Goal: Information Seeking & Learning: Check status

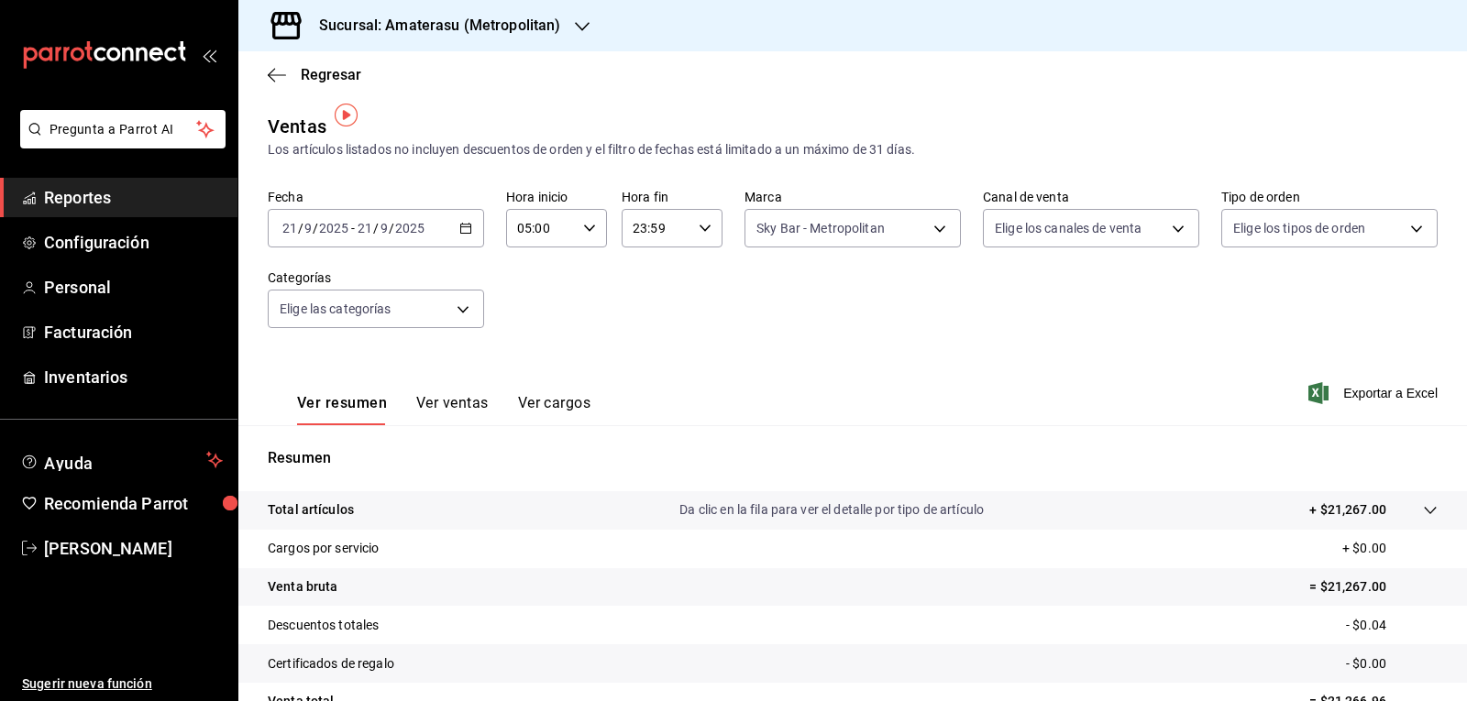
scroll to position [12, 0]
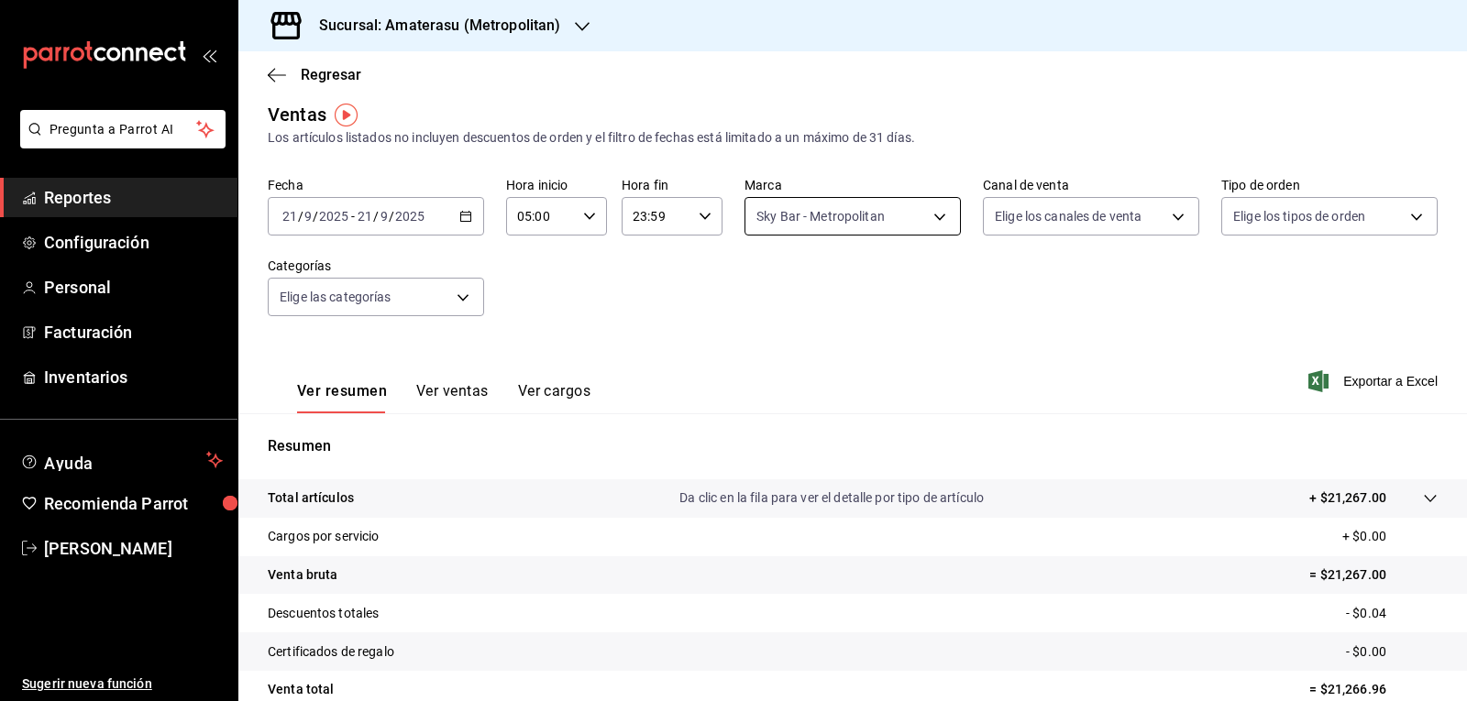
click at [810, 230] on body "Pregunta a Parrot AI Reportes Configuración Personal Facturación Inventarios Ay…" at bounding box center [733, 350] width 1467 height 701
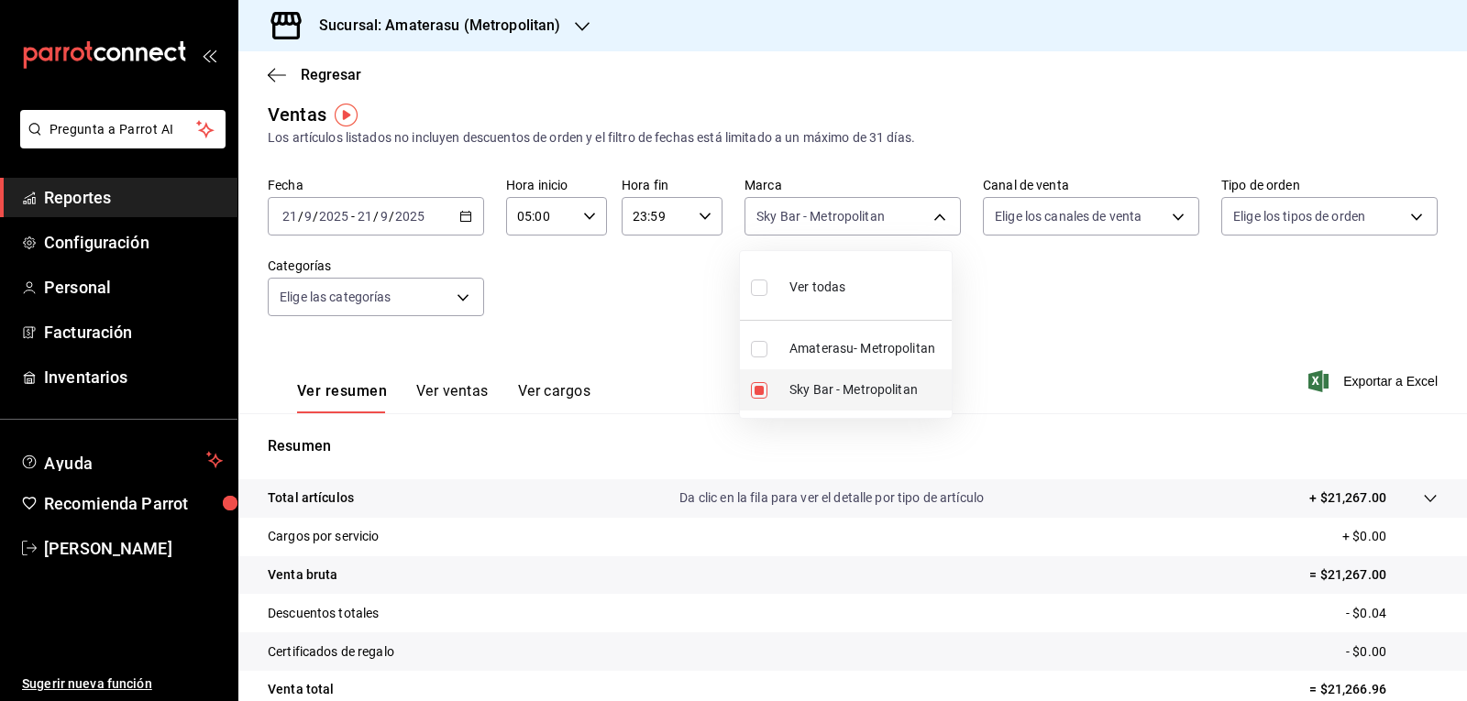
click at [767, 392] on label at bounding box center [763, 390] width 24 height 17
click at [767, 392] on input "checkbox" at bounding box center [759, 390] width 17 height 17
checkbox input "true"
type input "f3afaab8-8c3d-4e49-a299-af9bdf6027b2"
click at [764, 393] on ul "Ver todas Amaterasu- Metropolitan Sky Bar - Metropolitan" at bounding box center [846, 334] width 212 height 167
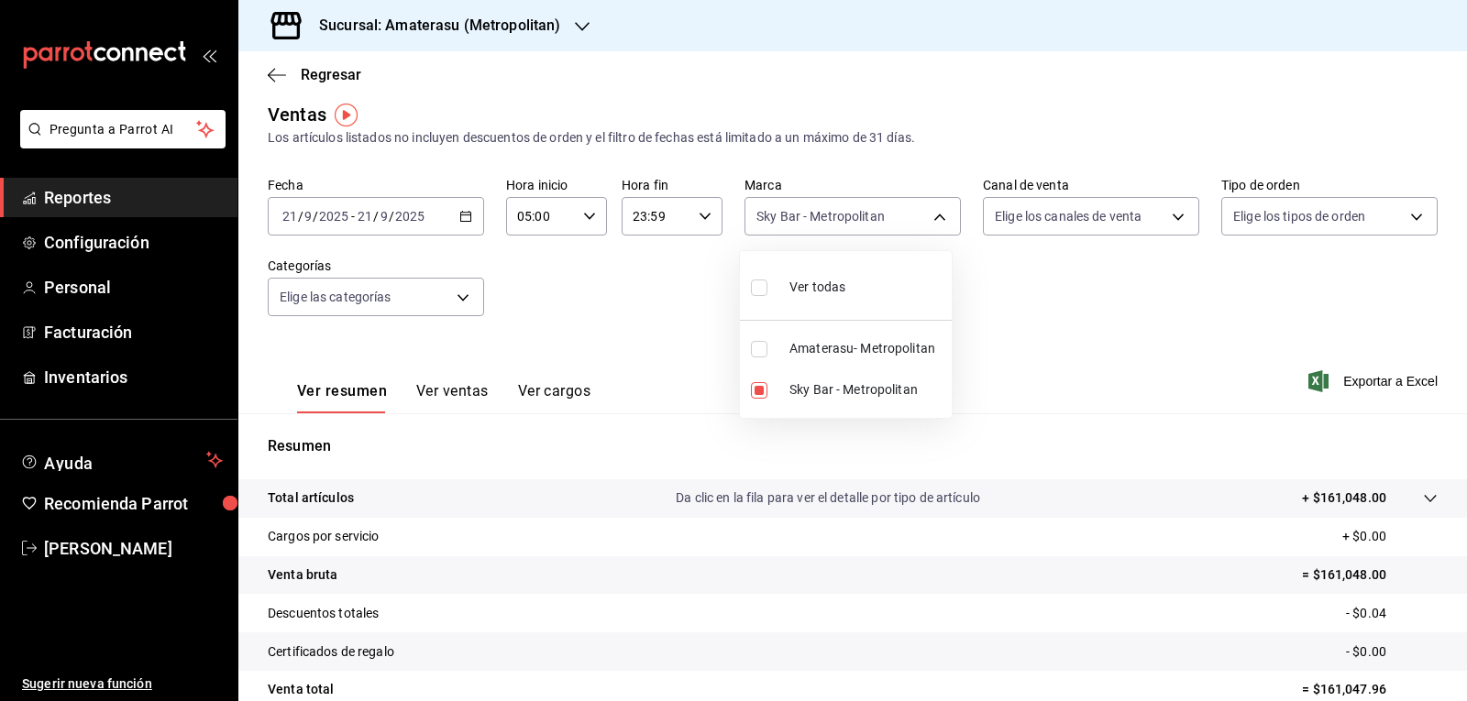
click at [764, 393] on input "checkbox" at bounding box center [759, 390] width 17 height 17
checkbox input "false"
click at [760, 356] on input "checkbox" at bounding box center [759, 349] width 17 height 17
checkbox input "true"
type input "e4cd7fcb-d45b-43ae-a99f-ad4ccfcd9032"
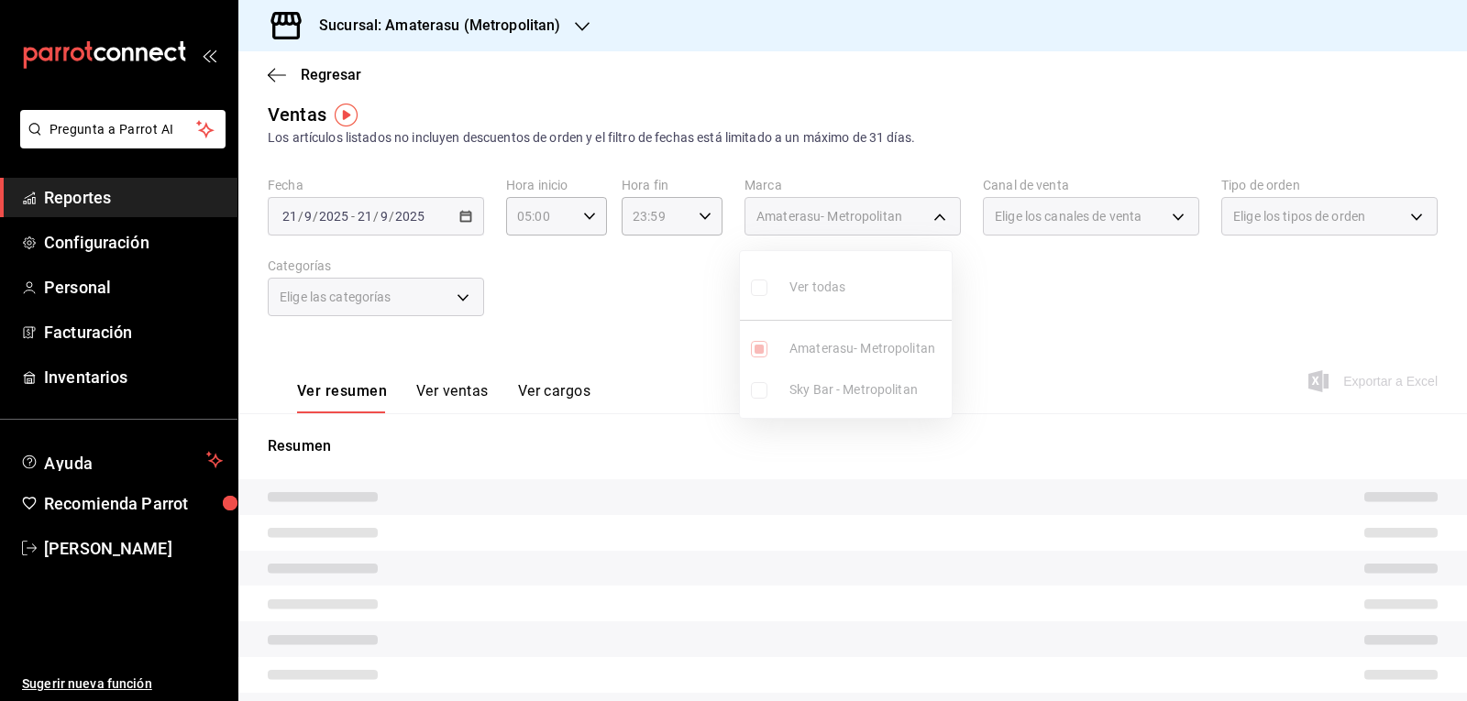
click at [996, 353] on div at bounding box center [733, 350] width 1467 height 701
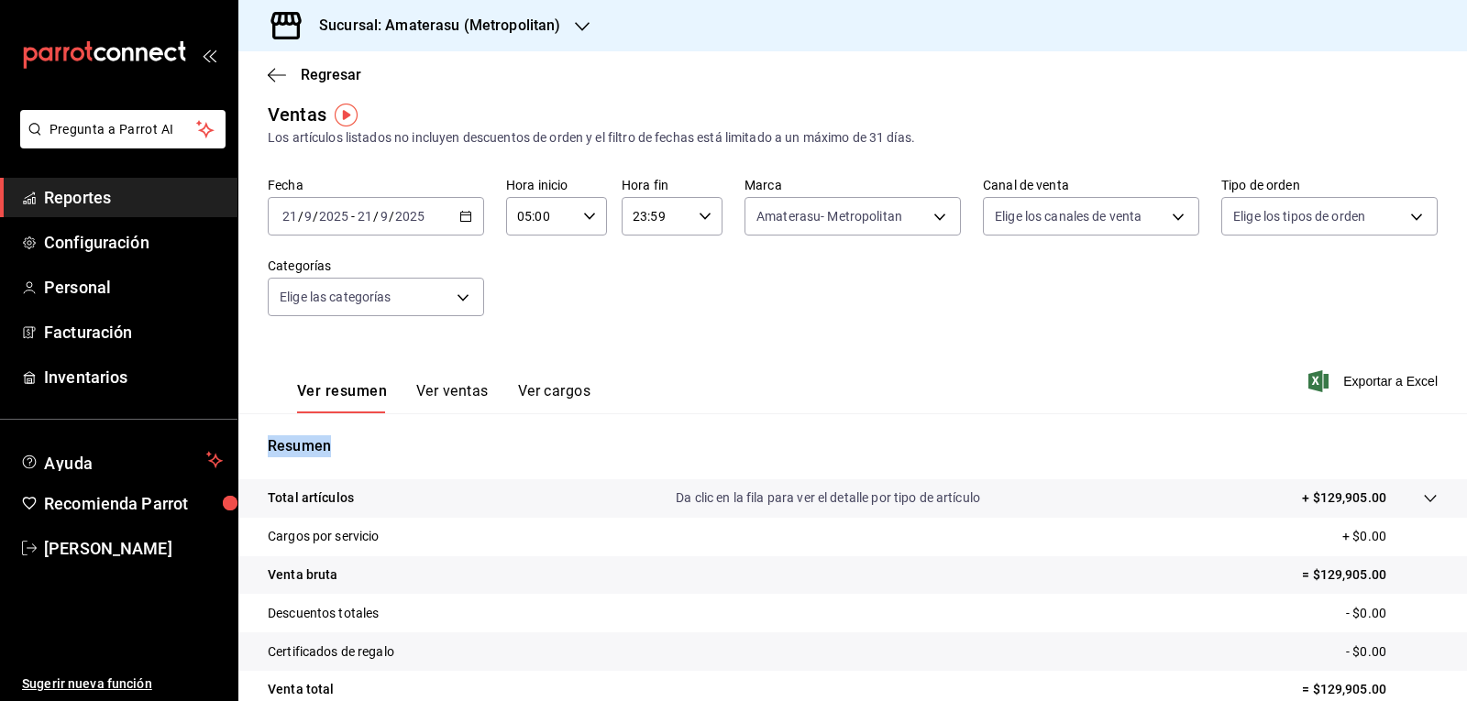
click at [996, 353] on div "Ver resumen Ver ventas Ver cargos Exportar a Excel" at bounding box center [852, 375] width 1228 height 75
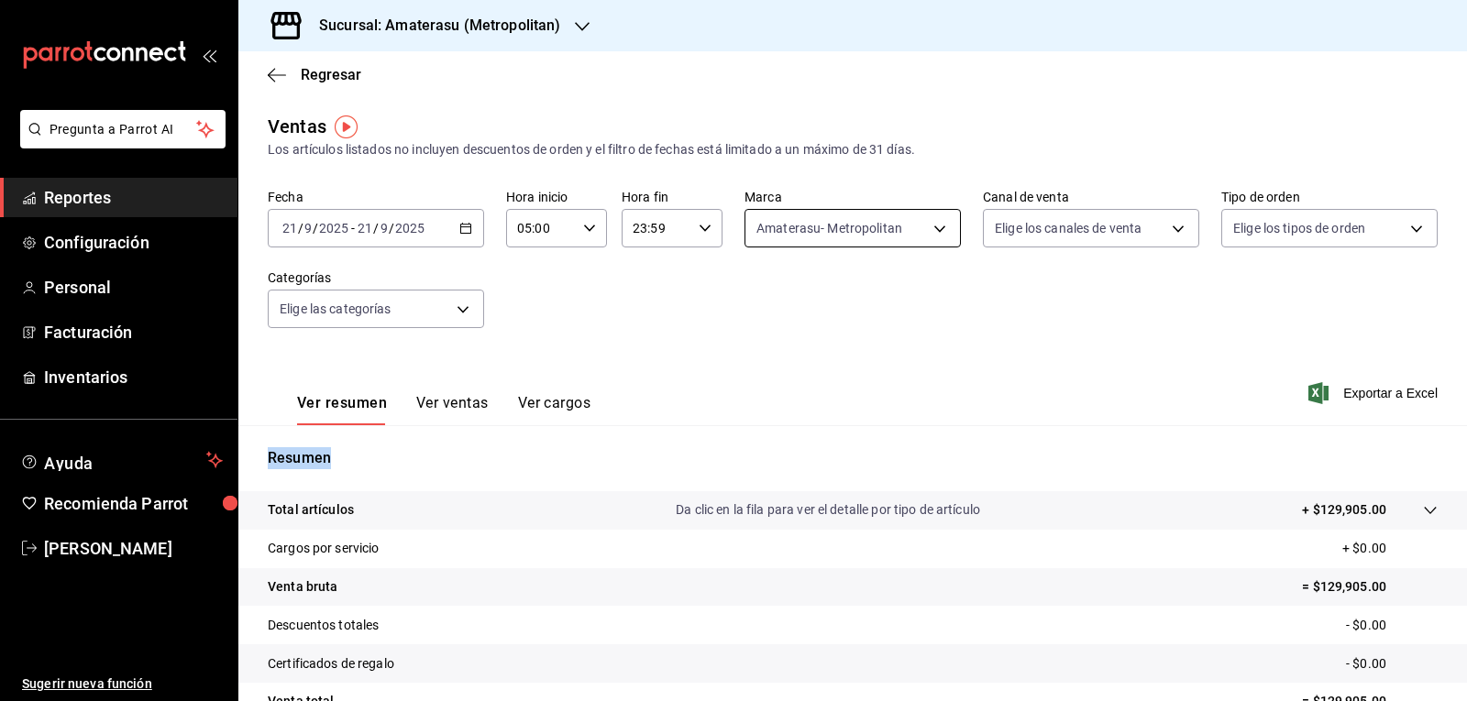
click at [806, 218] on body "Pregunta a Parrot AI Reportes Configuración Personal Facturación Inventarios Ay…" at bounding box center [733, 350] width 1467 height 701
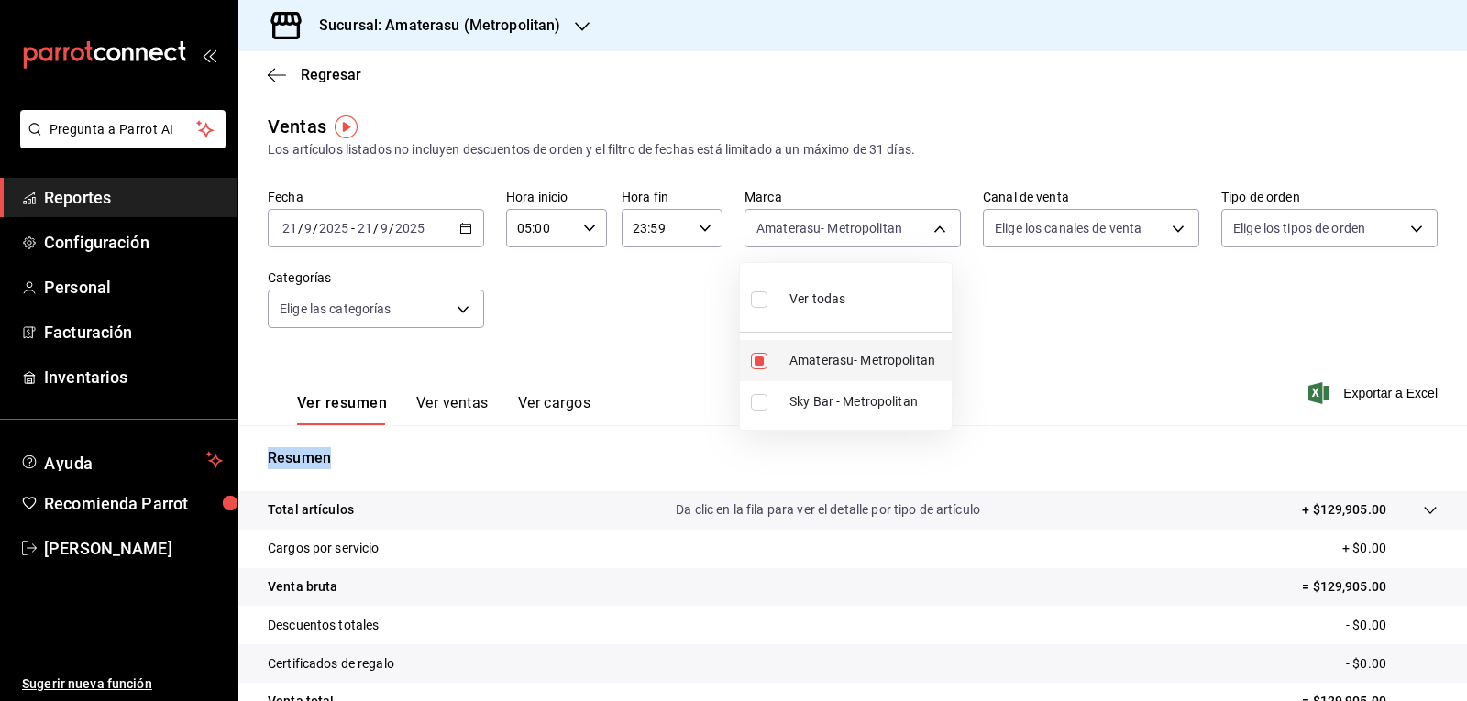
click at [765, 359] on input "checkbox" at bounding box center [759, 361] width 17 height 17
checkbox input "false"
click at [761, 401] on input "checkbox" at bounding box center [759, 402] width 17 height 17
checkbox input "true"
type input "f3afaab8-8c3d-4e49-a299-af9bdf6027b2"
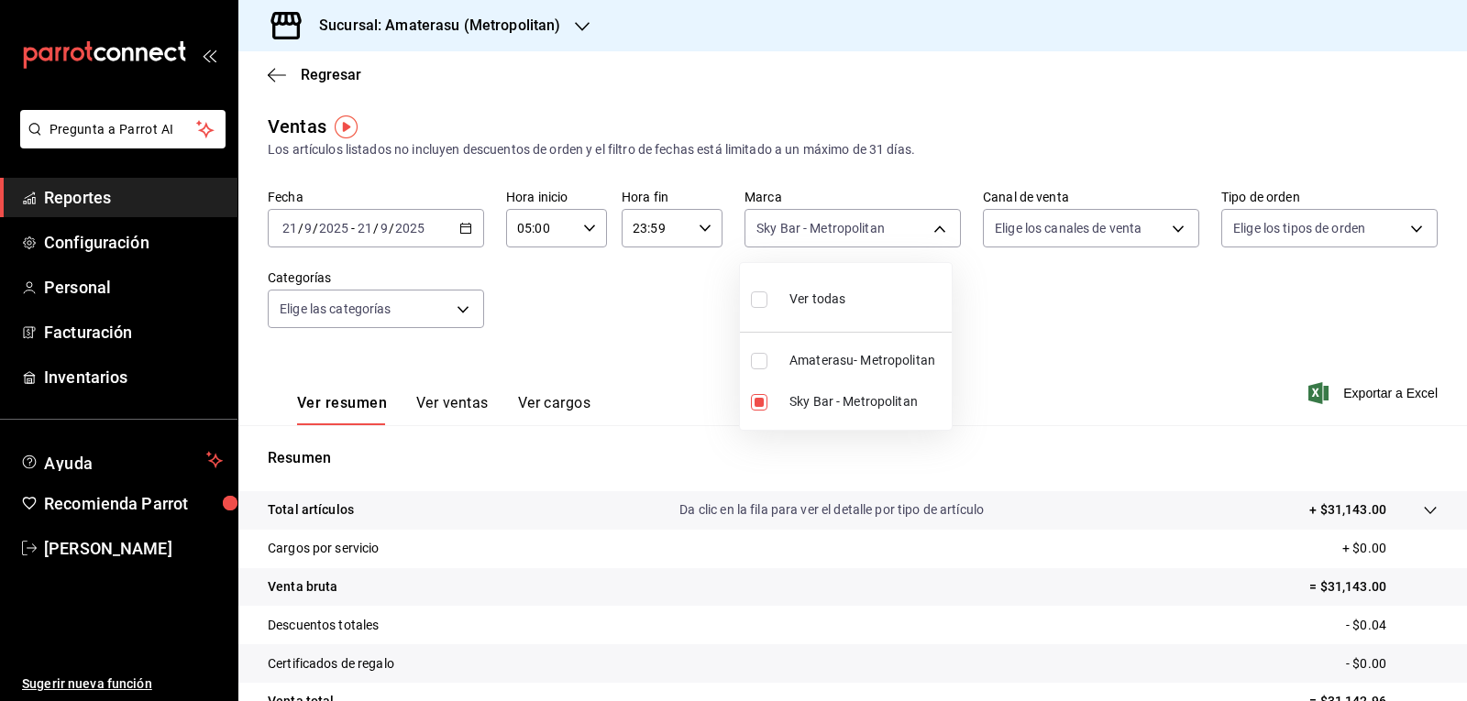
click at [677, 380] on div at bounding box center [733, 350] width 1467 height 701
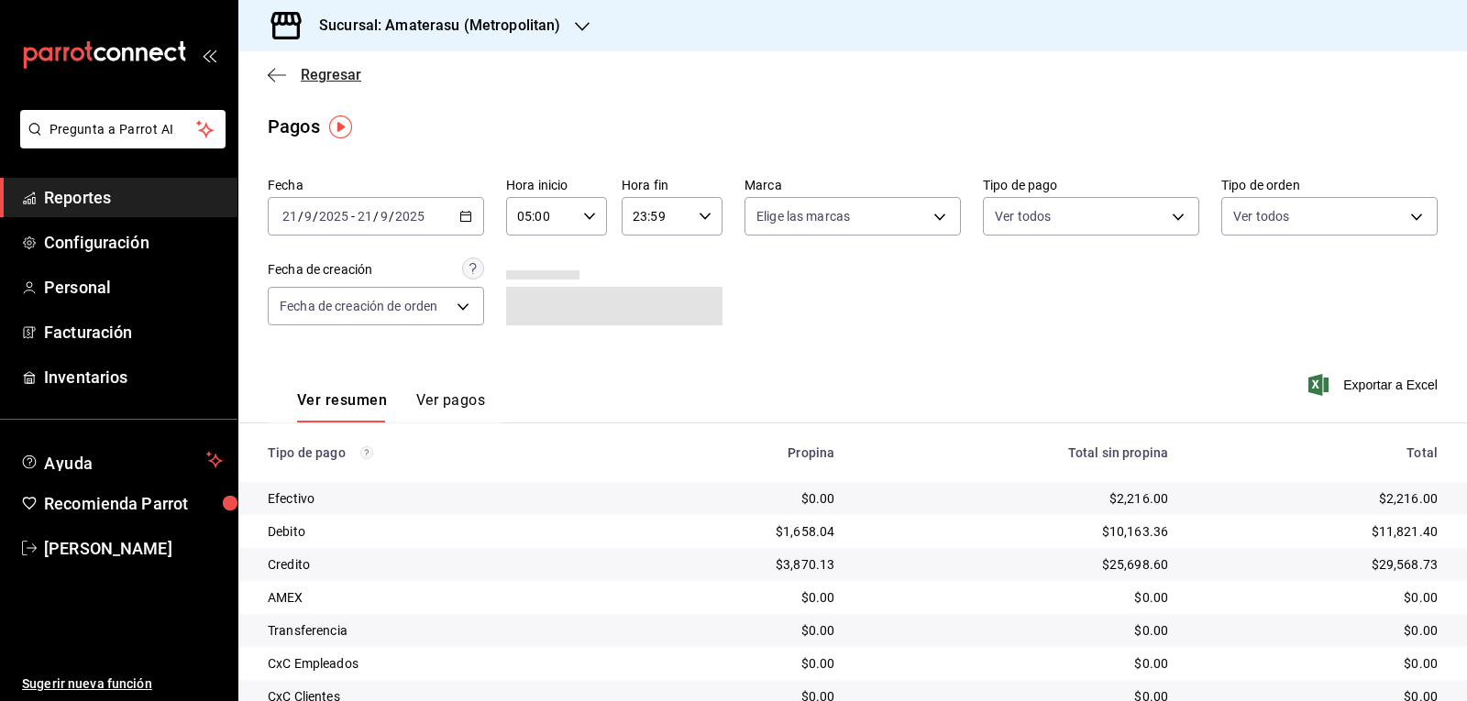
click at [298, 73] on span "Regresar" at bounding box center [315, 74] width 94 height 17
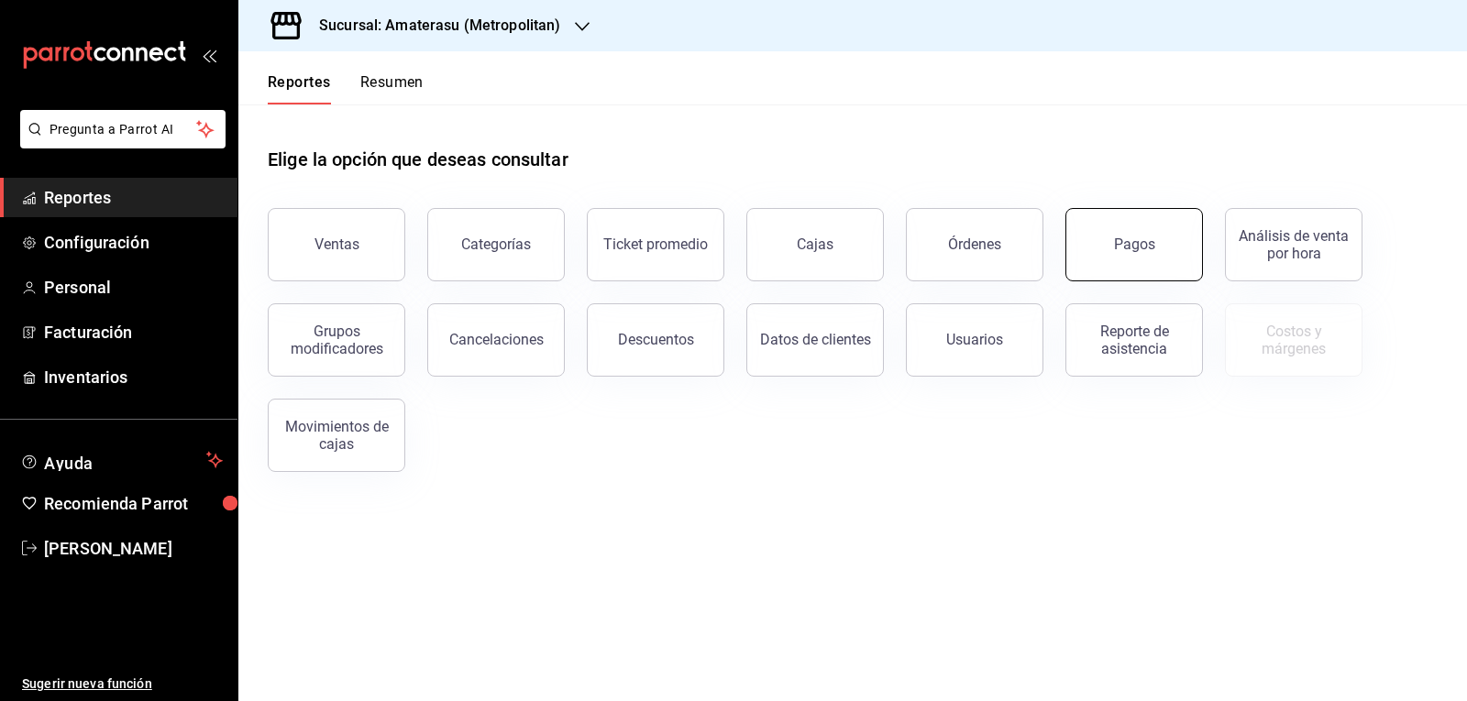
click at [1126, 259] on button "Pagos" at bounding box center [1134, 244] width 138 height 73
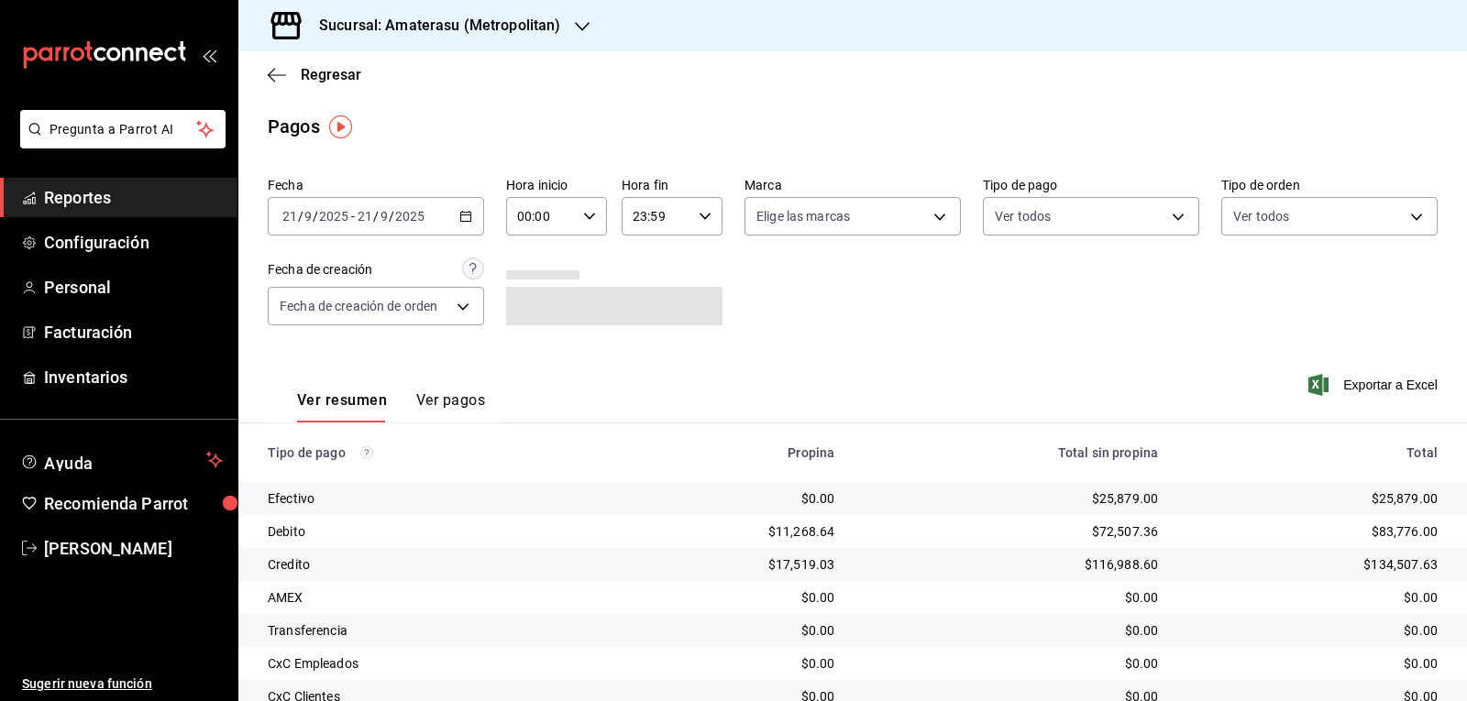
click at [475, 221] on div "2025-09-21 21 / 9 / 2025 - 2025-09-21 21 / 9 / 2025" at bounding box center [376, 216] width 216 height 39
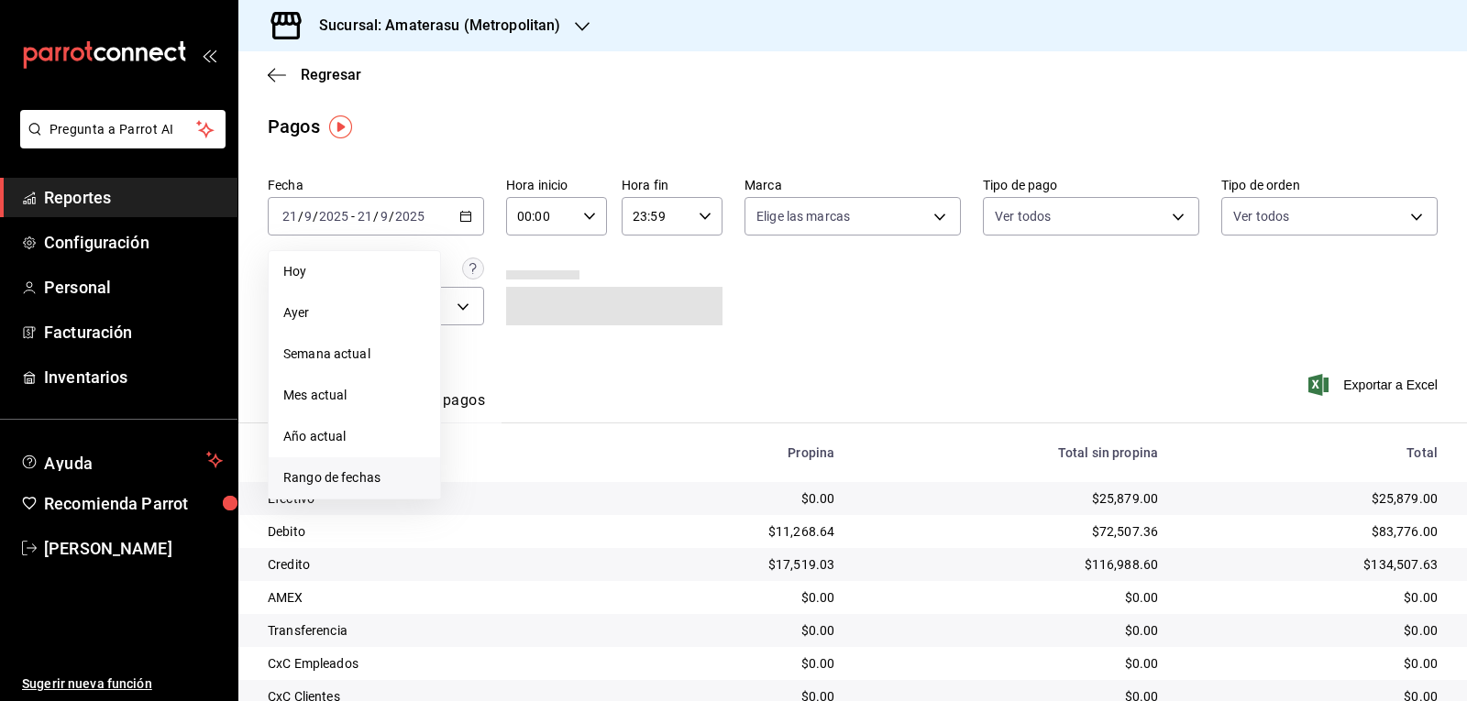
click at [384, 479] on span "Rango de fechas" at bounding box center [354, 477] width 142 height 19
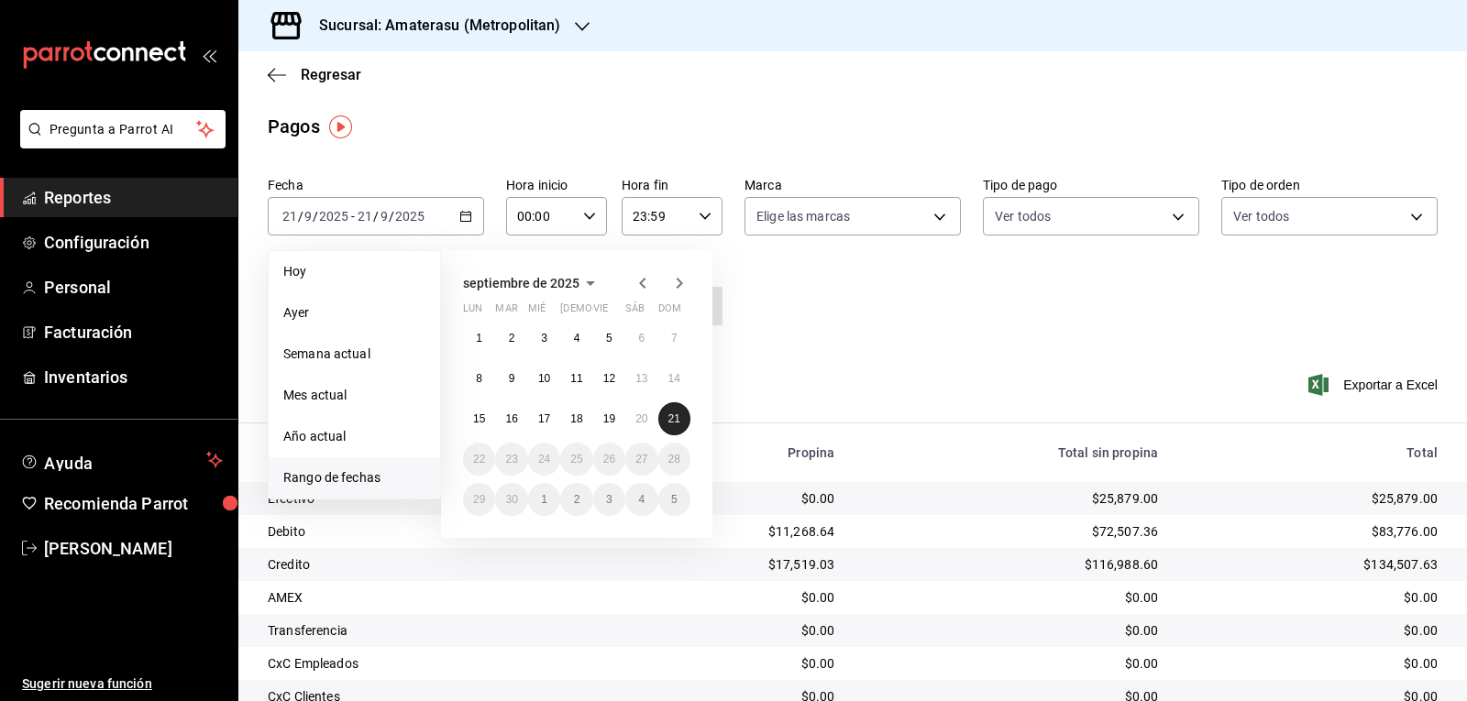
click at [671, 425] on button "21" at bounding box center [674, 418] width 32 height 33
click at [588, 226] on div "00:00 Hora inicio" at bounding box center [556, 216] width 101 height 39
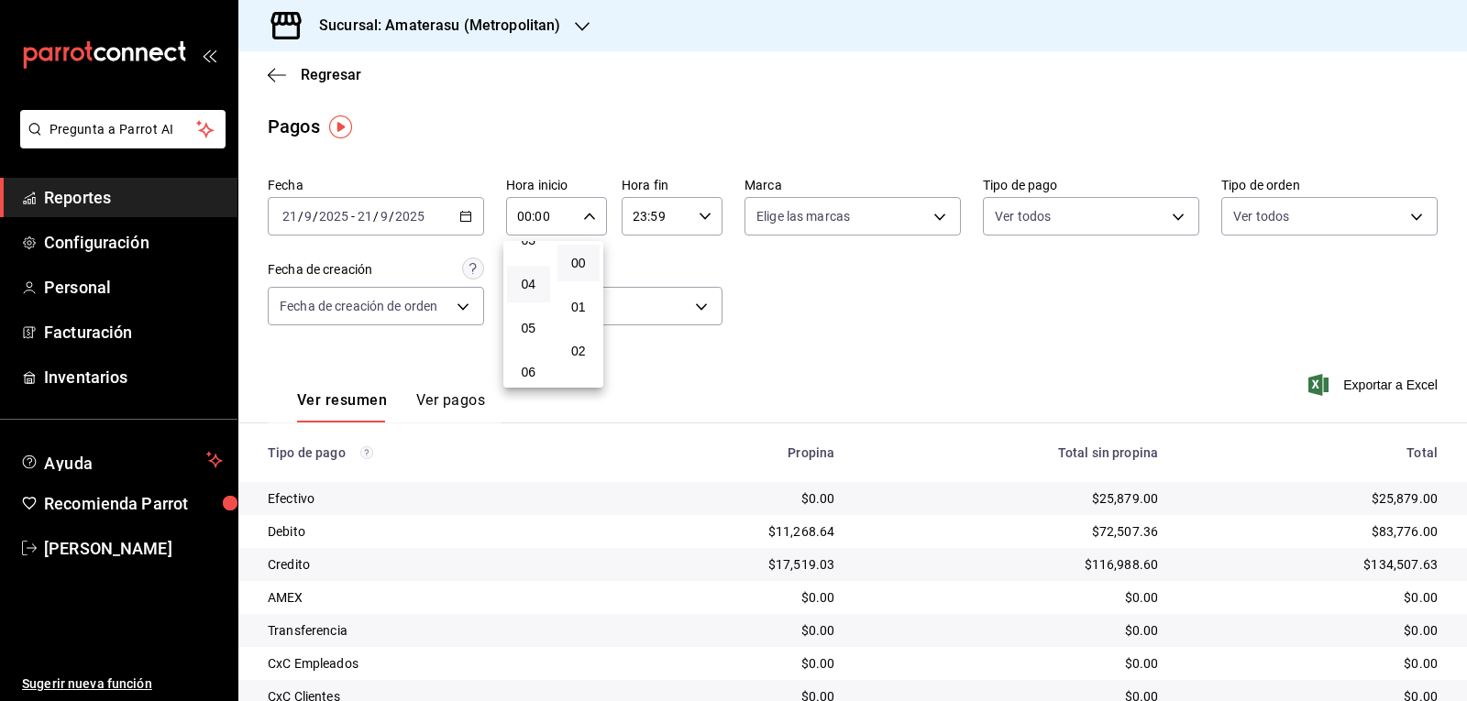
scroll to position [183, 0]
click at [515, 311] on button "05" at bounding box center [528, 299] width 43 height 37
type input "05:00"
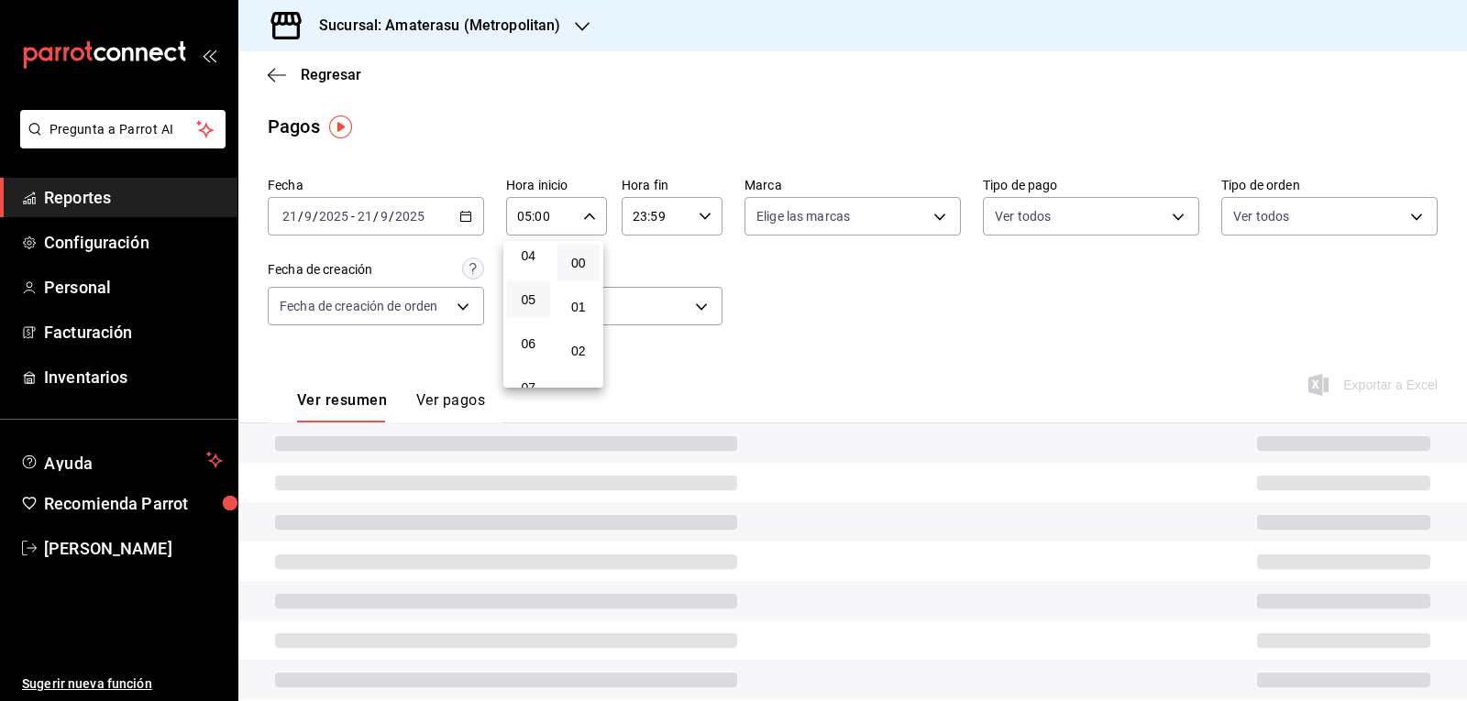
click at [849, 322] on div at bounding box center [733, 350] width 1467 height 701
click at [842, 318] on div "Fecha 2025-09-21 21 / 9 / 2025 - 2025-09-21 21 / 9 / 2025 Hora inicio 05:00 Hor…" at bounding box center [853, 259] width 1170 height 178
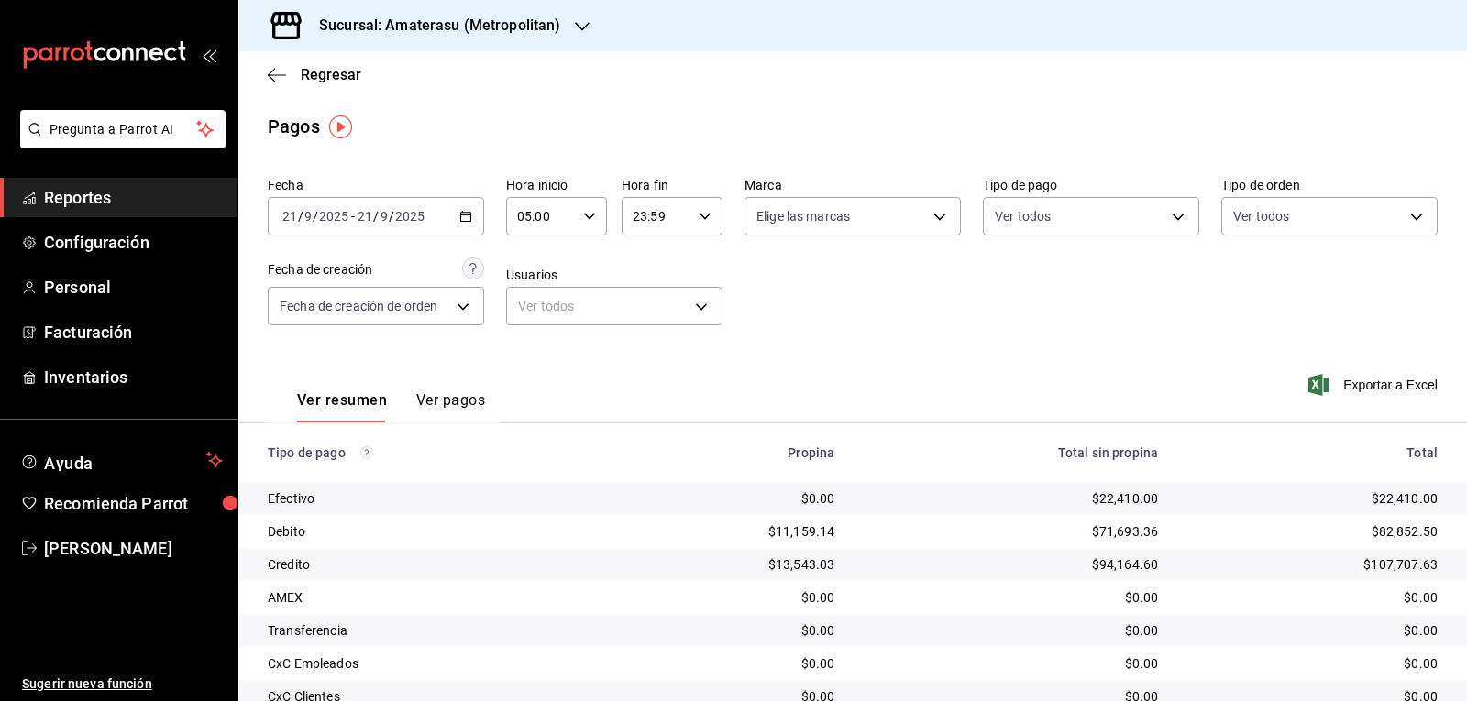
drag, startPoint x: 809, startPoint y: 303, endPoint x: 686, endPoint y: 237, distance: 140.3
click at [809, 303] on div "Fecha 2025-09-21 21 / 9 / 2025 - 2025-09-21 21 / 9 / 2025 Hora inicio 05:00 Hor…" at bounding box center [853, 259] width 1170 height 178
click at [690, 231] on div "23:59 Hora fin" at bounding box center [672, 216] width 101 height 39
click at [826, 314] on div at bounding box center [733, 350] width 1467 height 701
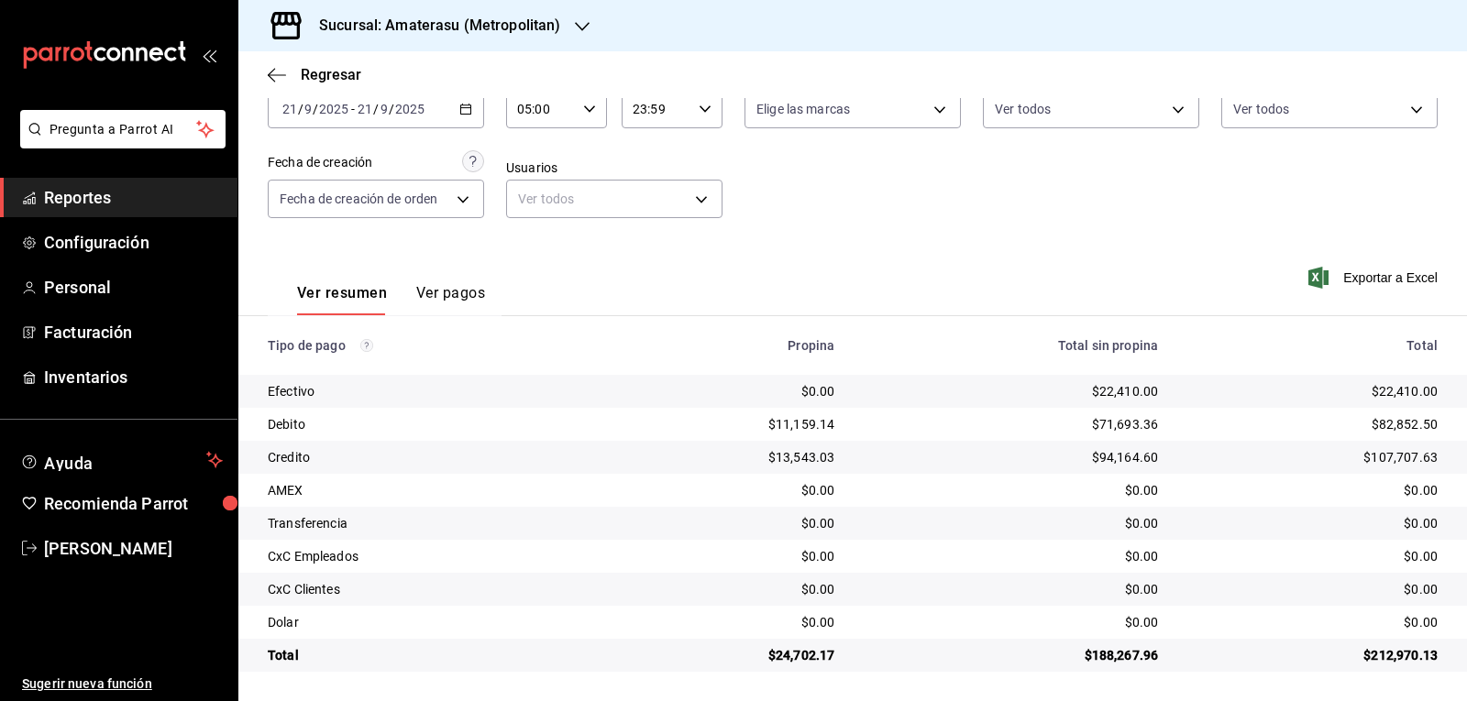
scroll to position [108, 0]
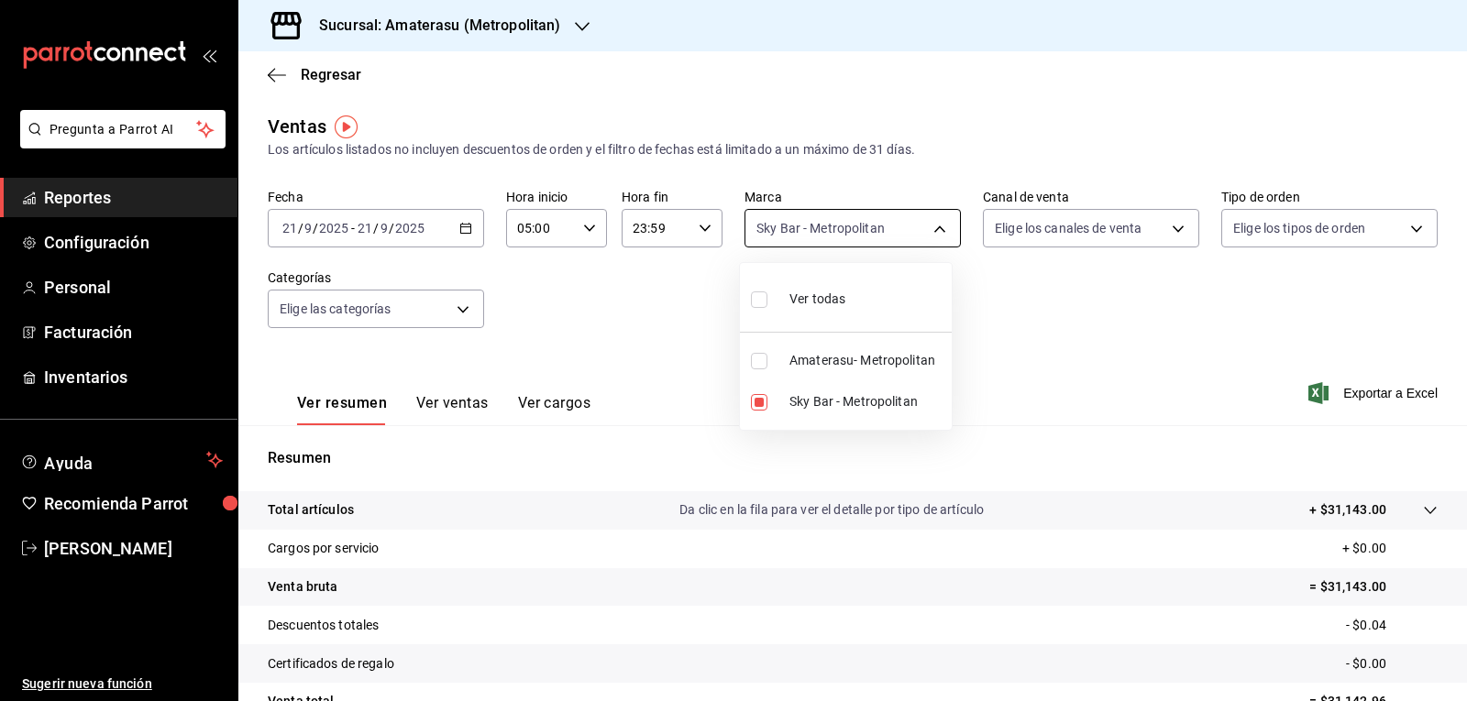
click at [862, 229] on body "Pregunta a Parrot AI Reportes Configuración Personal Facturación Inventarios Ay…" at bounding box center [733, 350] width 1467 height 701
click at [756, 398] on input "checkbox" at bounding box center [759, 402] width 17 height 17
checkbox input "false"
click at [758, 366] on input "checkbox" at bounding box center [759, 361] width 17 height 17
checkbox input "true"
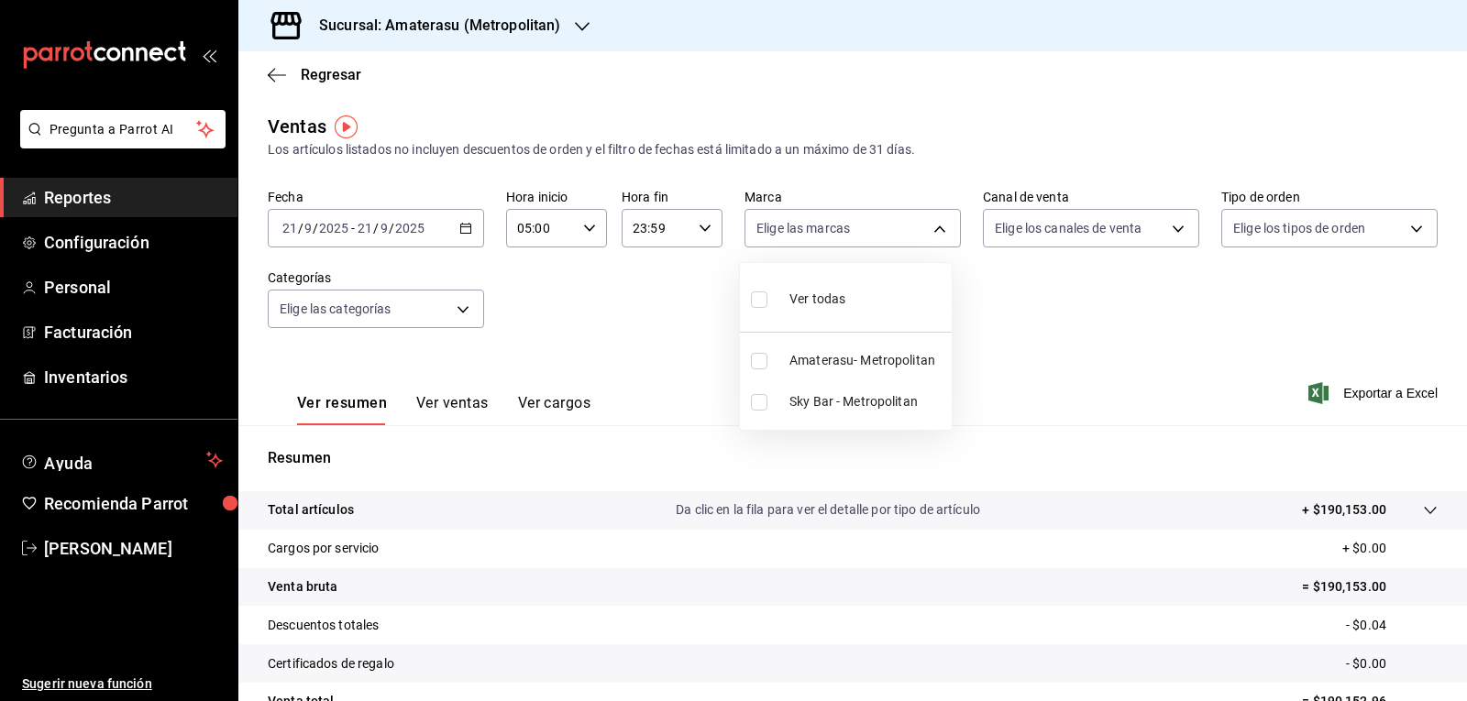
type input "e4cd7fcb-d45b-43ae-a99f-ad4ccfcd9032"
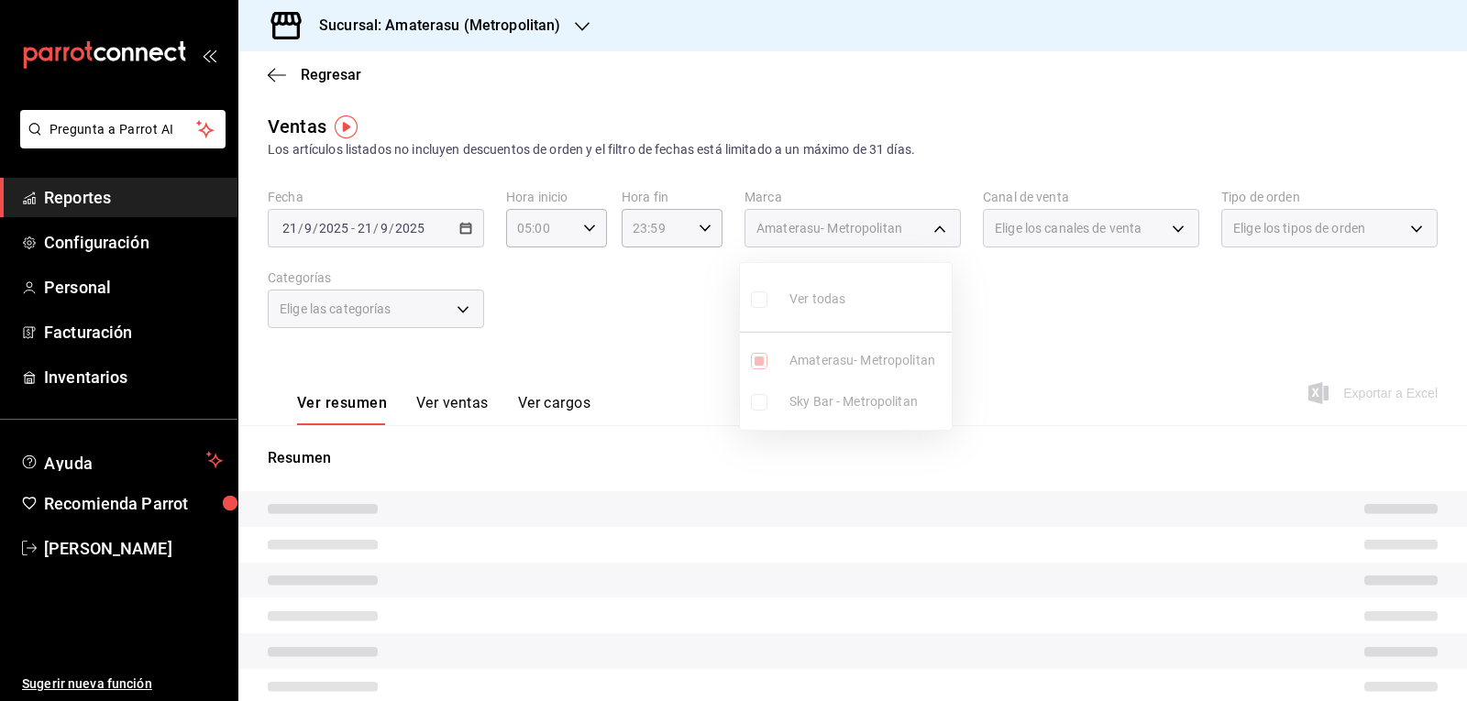
click at [1007, 350] on div at bounding box center [733, 350] width 1467 height 701
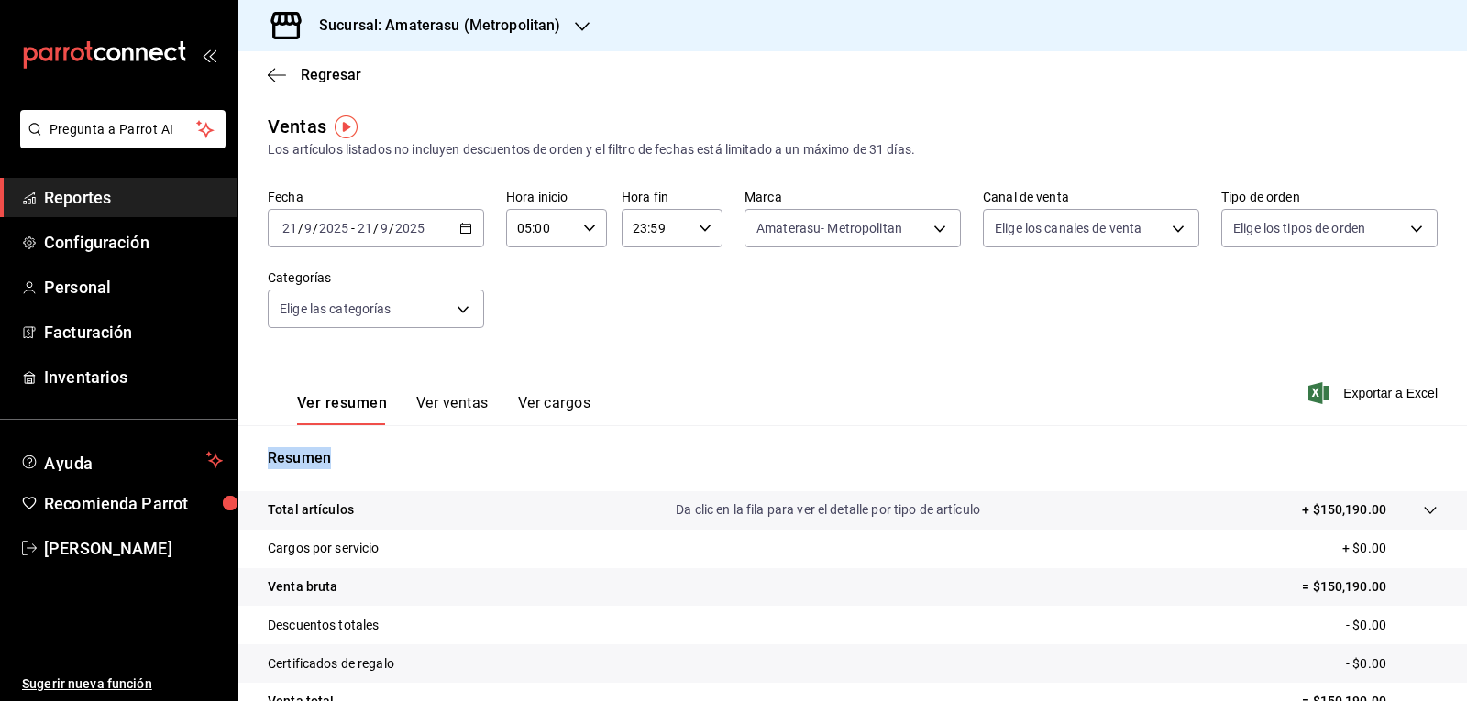
click at [1007, 350] on div "Ver resumen Ver ventas Ver cargos Exportar a Excel" at bounding box center [852, 387] width 1228 height 75
click at [770, 218] on body "Pregunta a Parrot AI Reportes Configuración Personal Facturación Inventarios Ay…" at bounding box center [733, 350] width 1467 height 701
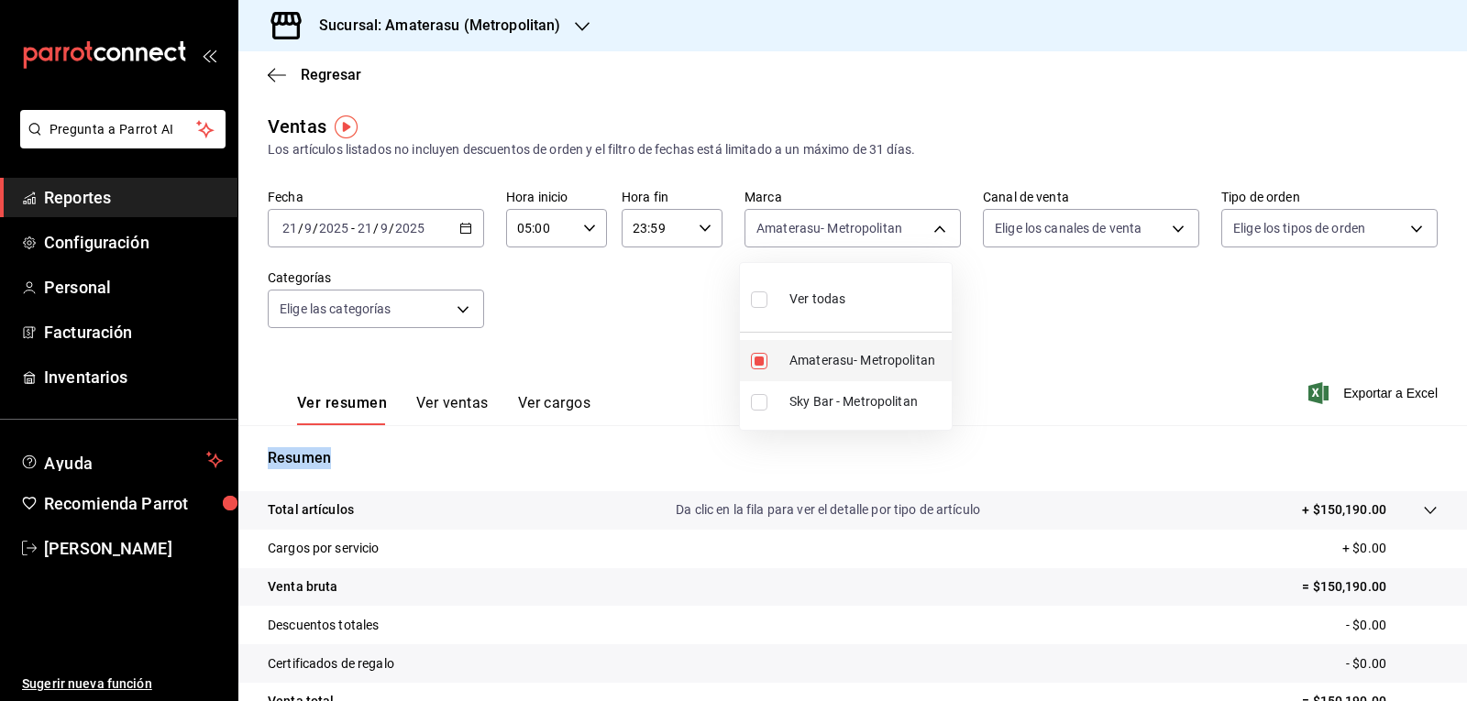
click at [758, 357] on input "checkbox" at bounding box center [759, 361] width 17 height 17
checkbox input "false"
click at [759, 406] on input "checkbox" at bounding box center [759, 402] width 17 height 17
checkbox input "true"
type input "f3afaab8-8c3d-4e49-a299-af9bdf6027b2"
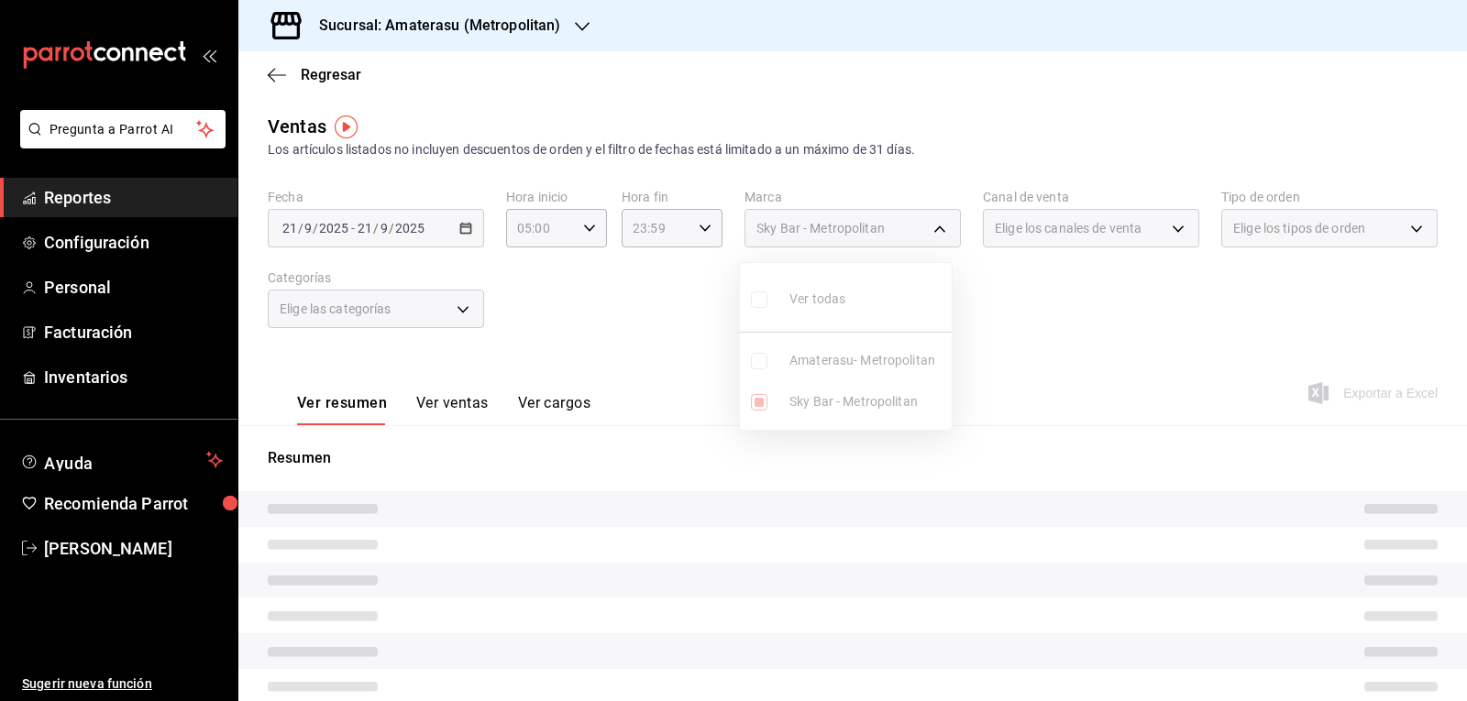
click at [1127, 406] on div at bounding box center [733, 350] width 1467 height 701
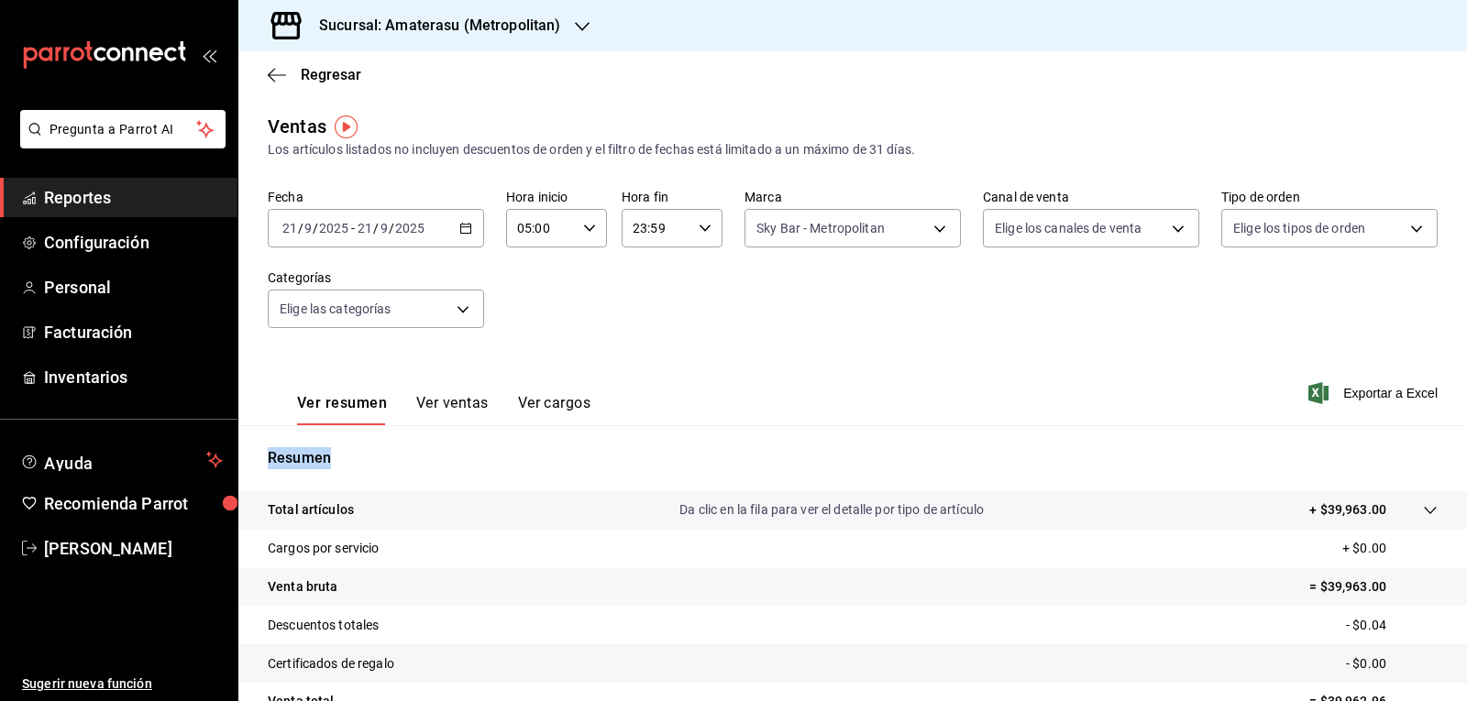
click at [1127, 406] on div "Ver resumen Ver ventas Ver cargos Exportar a Excel" at bounding box center [852, 387] width 1228 height 75
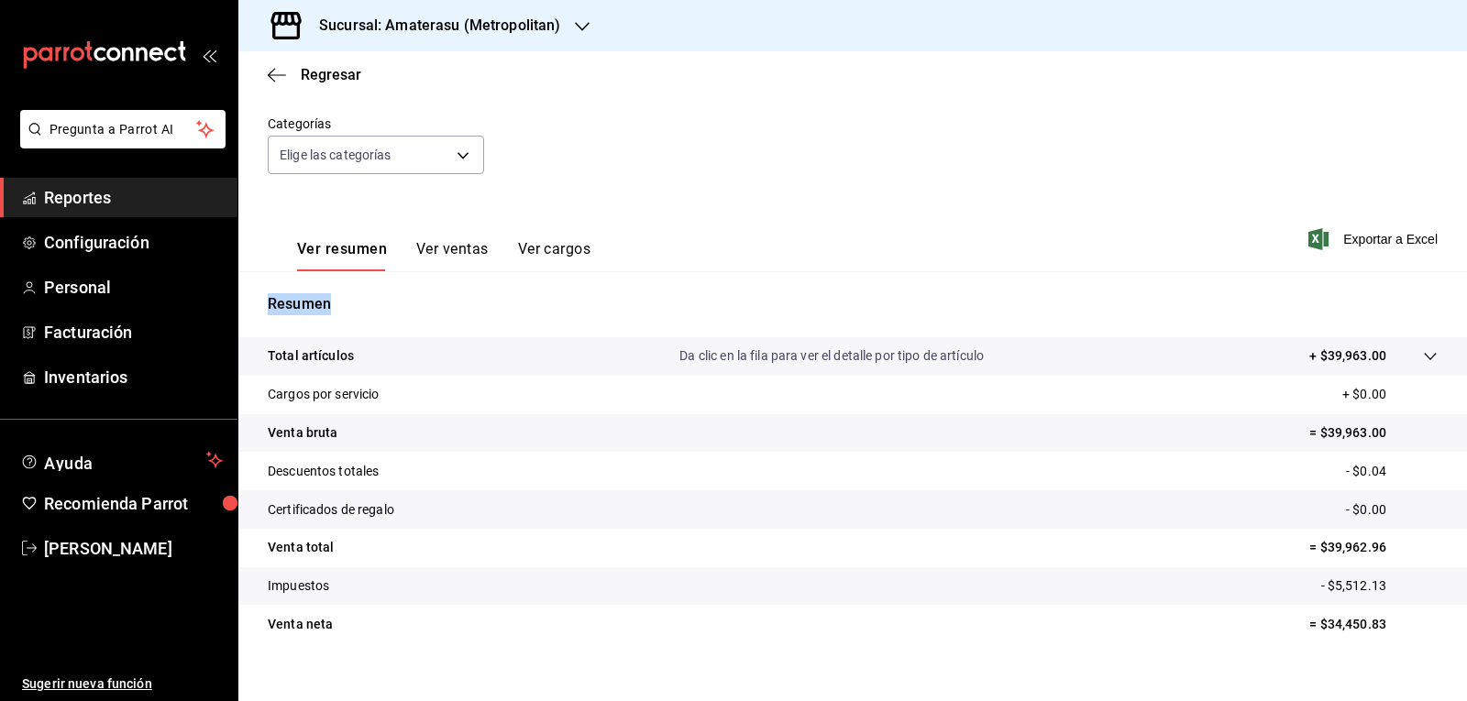
scroll to position [177, 0]
